Goal: Navigation & Orientation: Find specific page/section

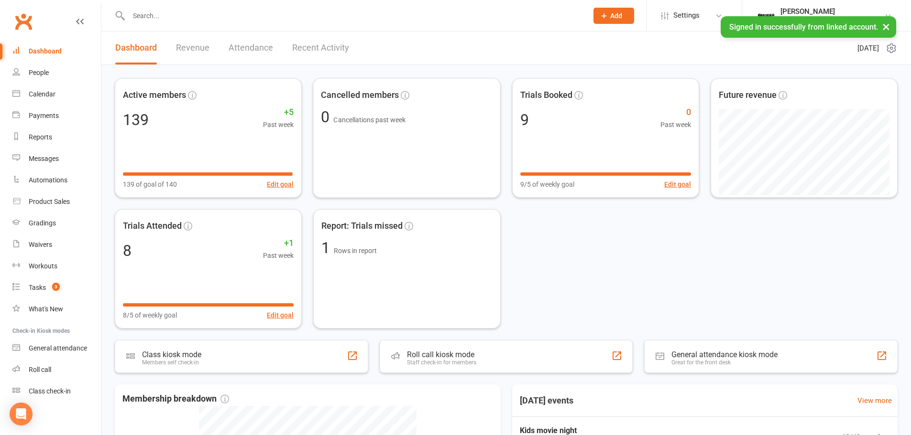
click at [313, 47] on link "Recent Activity" at bounding box center [320, 48] width 57 height 33
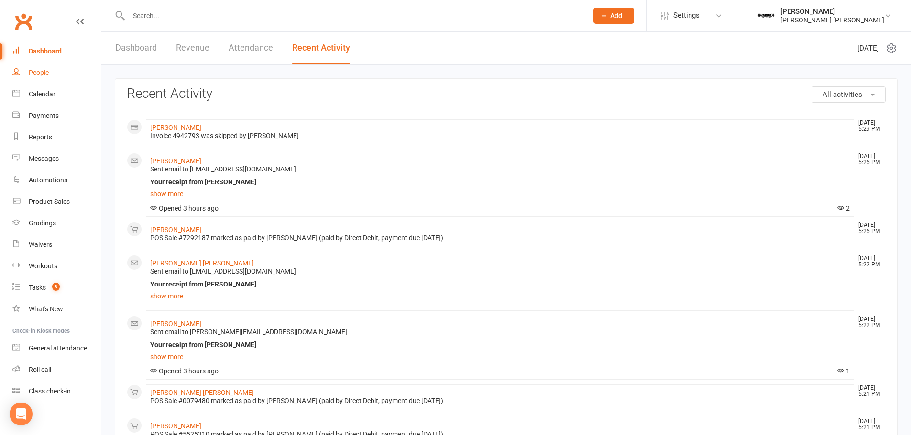
click at [41, 73] on div "People" at bounding box center [39, 73] width 20 height 8
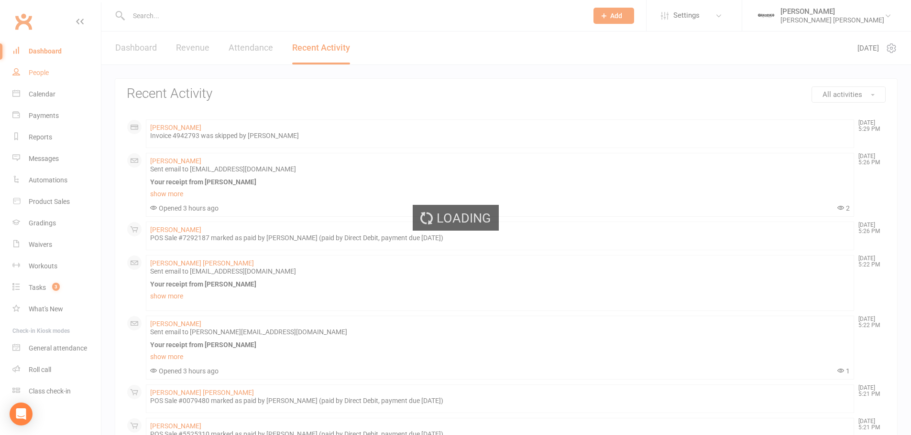
select select "100"
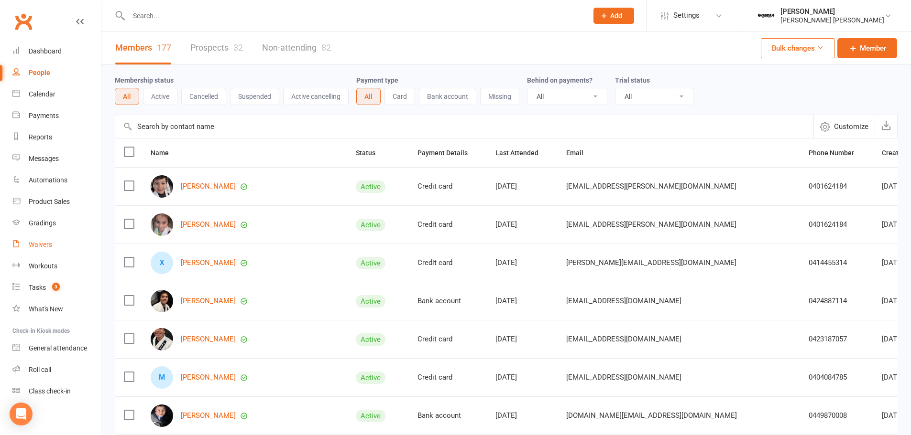
click at [38, 245] on div "Waivers" at bounding box center [40, 245] width 23 height 8
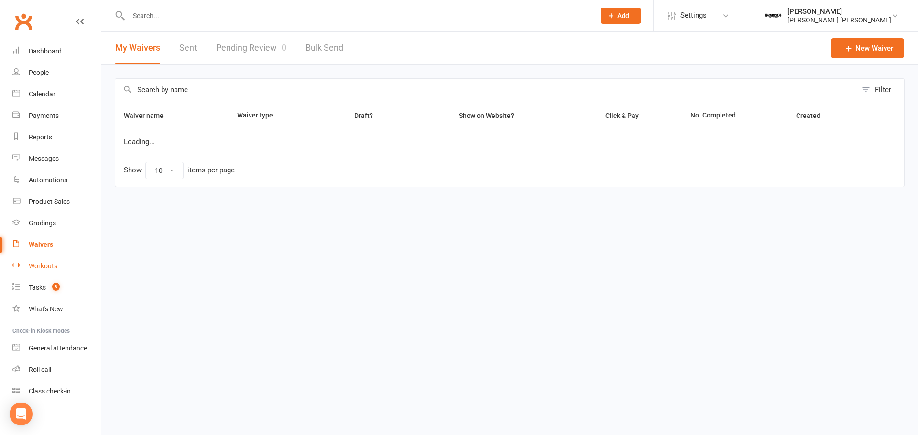
select select "100"
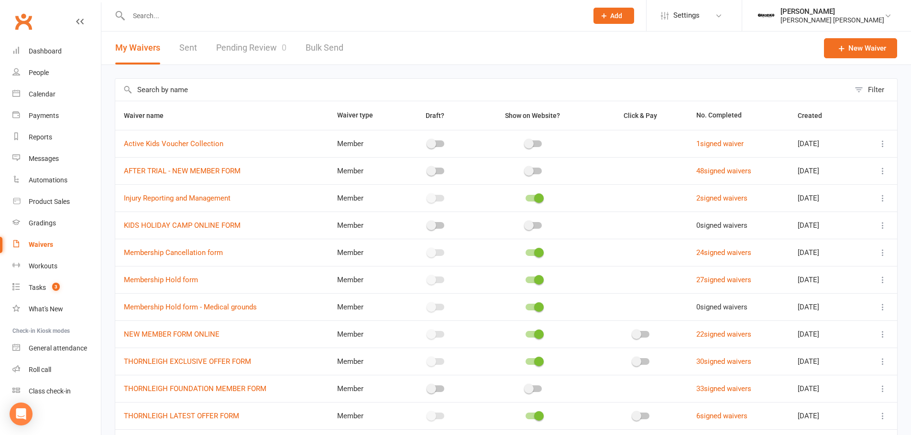
click at [254, 44] on link "Pending Review 0" at bounding box center [251, 48] width 70 height 33
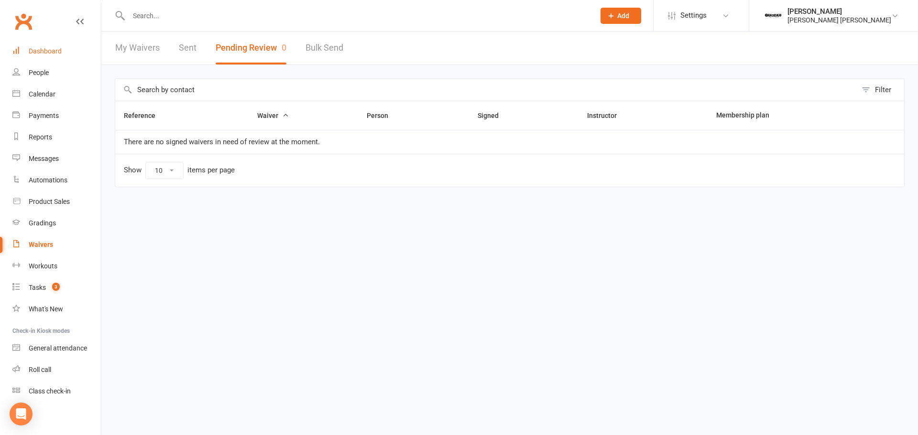
click at [54, 48] on div "Dashboard" at bounding box center [45, 51] width 33 height 8
